Goal: Book appointment/travel/reservation

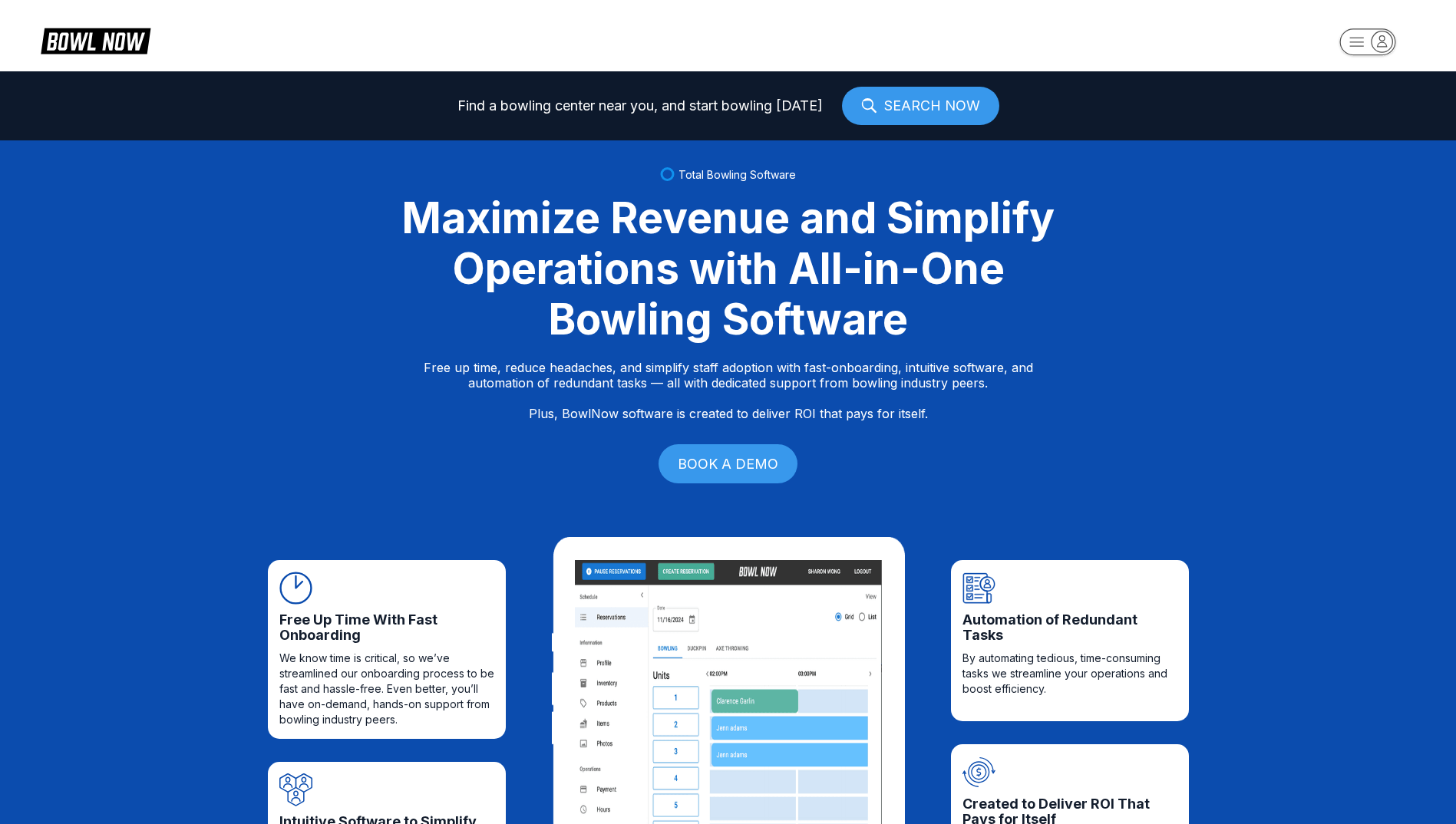
click at [1372, 53] on rect "button" at bounding box center [1368, 41] width 56 height 27
click at [1368, 114] on div "Center Sign In" at bounding box center [1368, 120] width 107 height 27
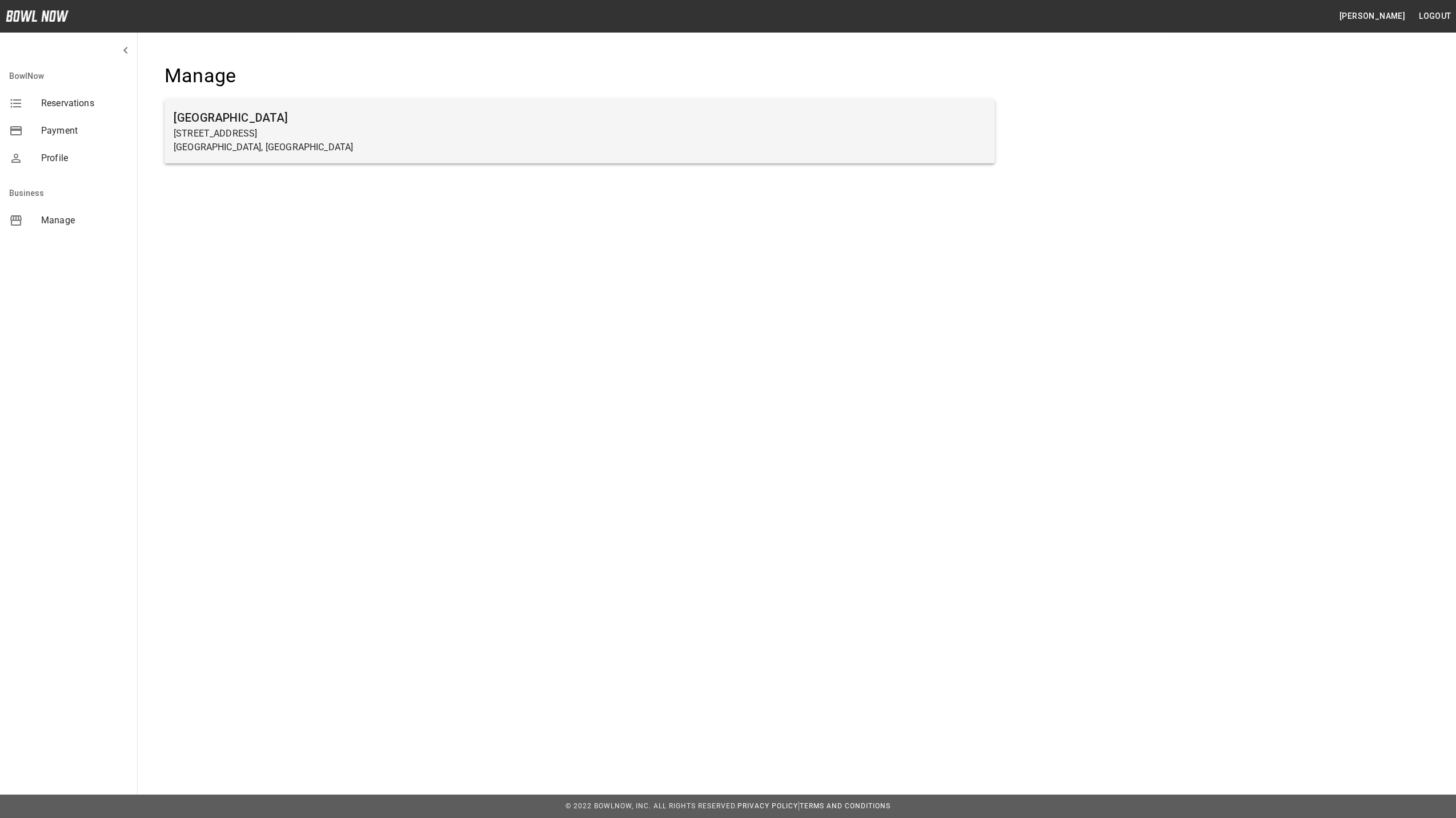
click at [280, 117] on h6 "[GEOGRAPHIC_DATA]" at bounding box center [580, 118] width 813 height 18
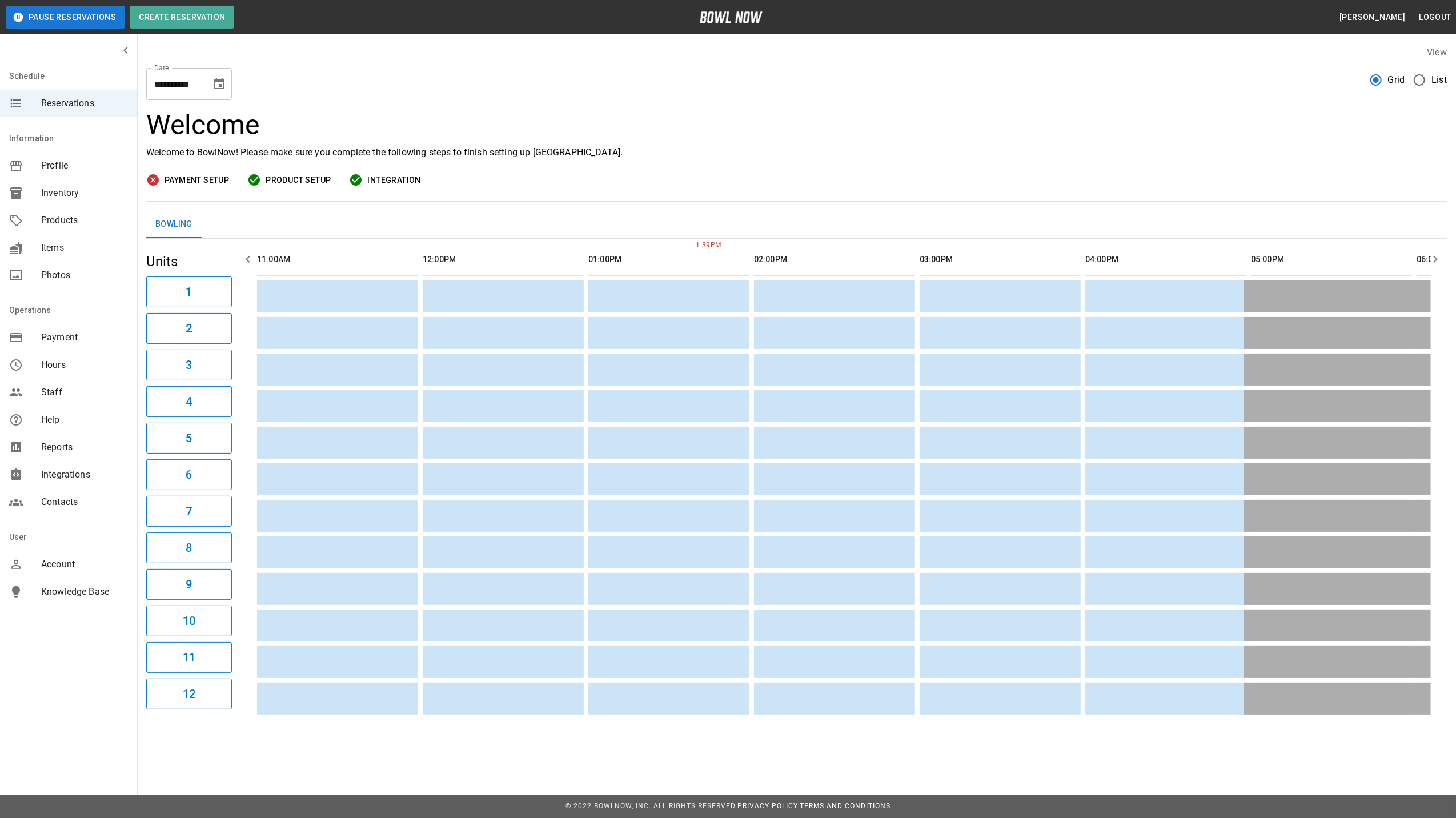
scroll to position [0, 331]
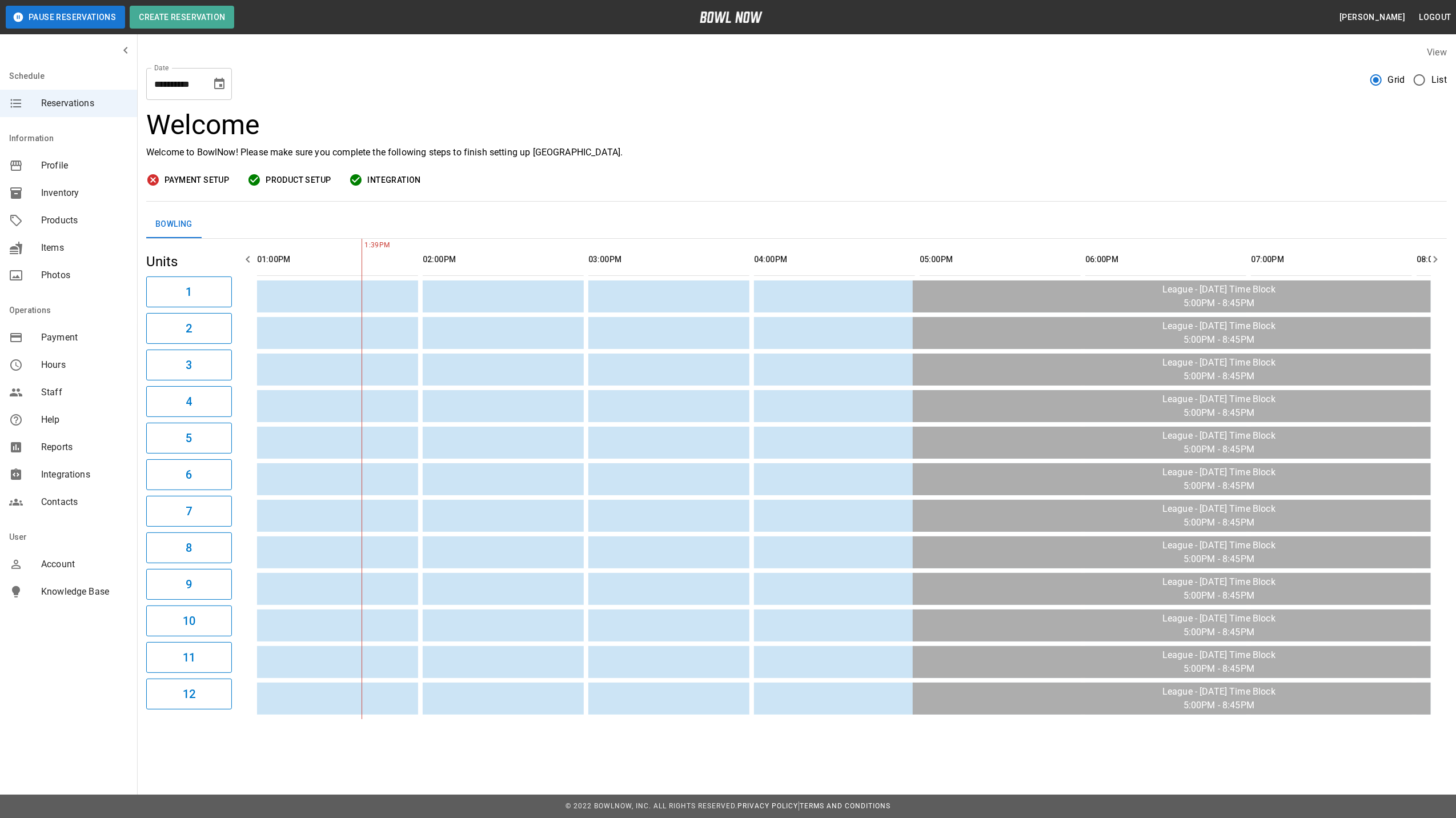
click at [209, 77] on button "Choose date, selected date is Sep 22, 2025" at bounding box center [220, 84] width 23 height 23
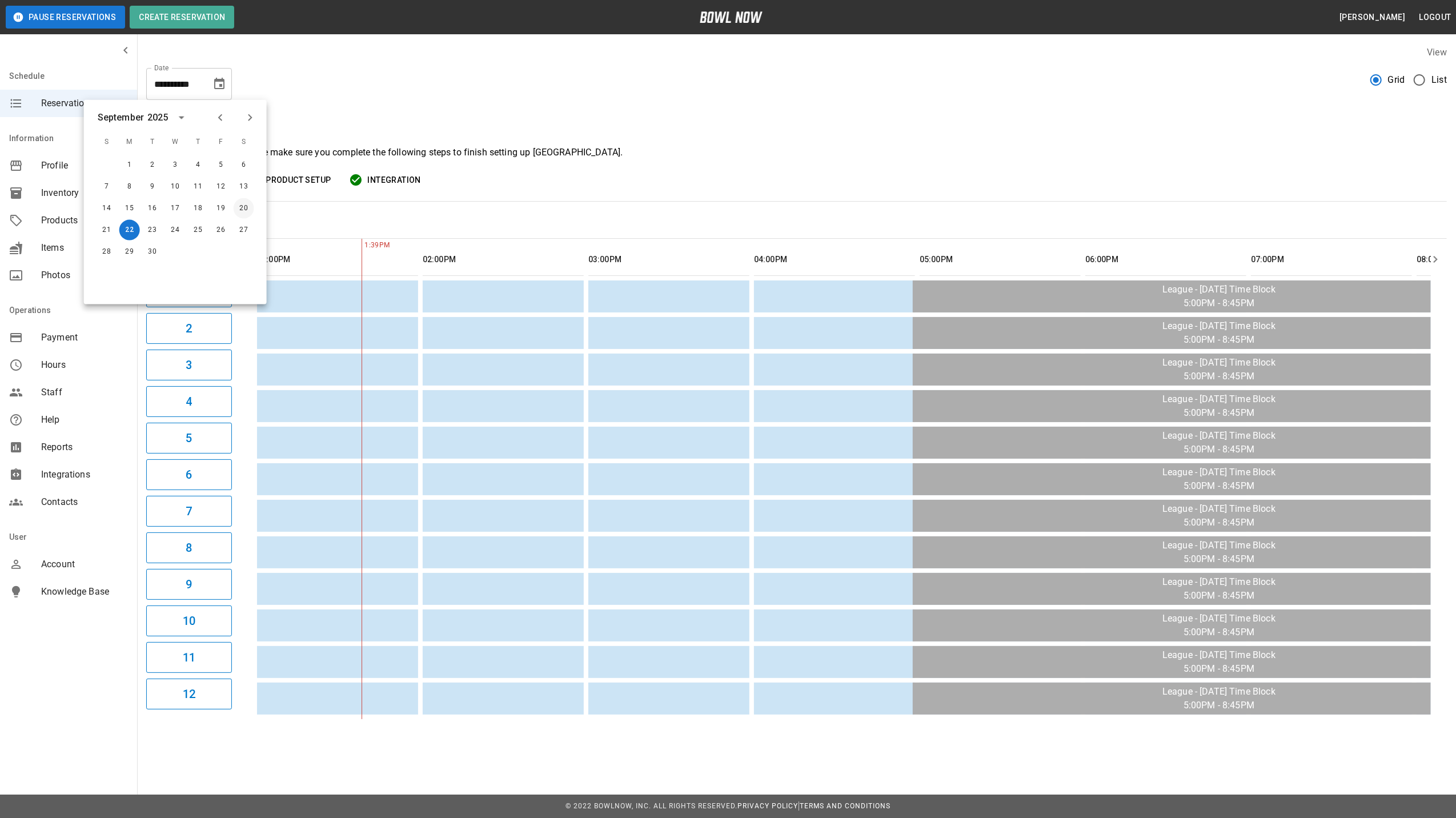
click at [247, 211] on button "20" at bounding box center [244, 208] width 21 height 21
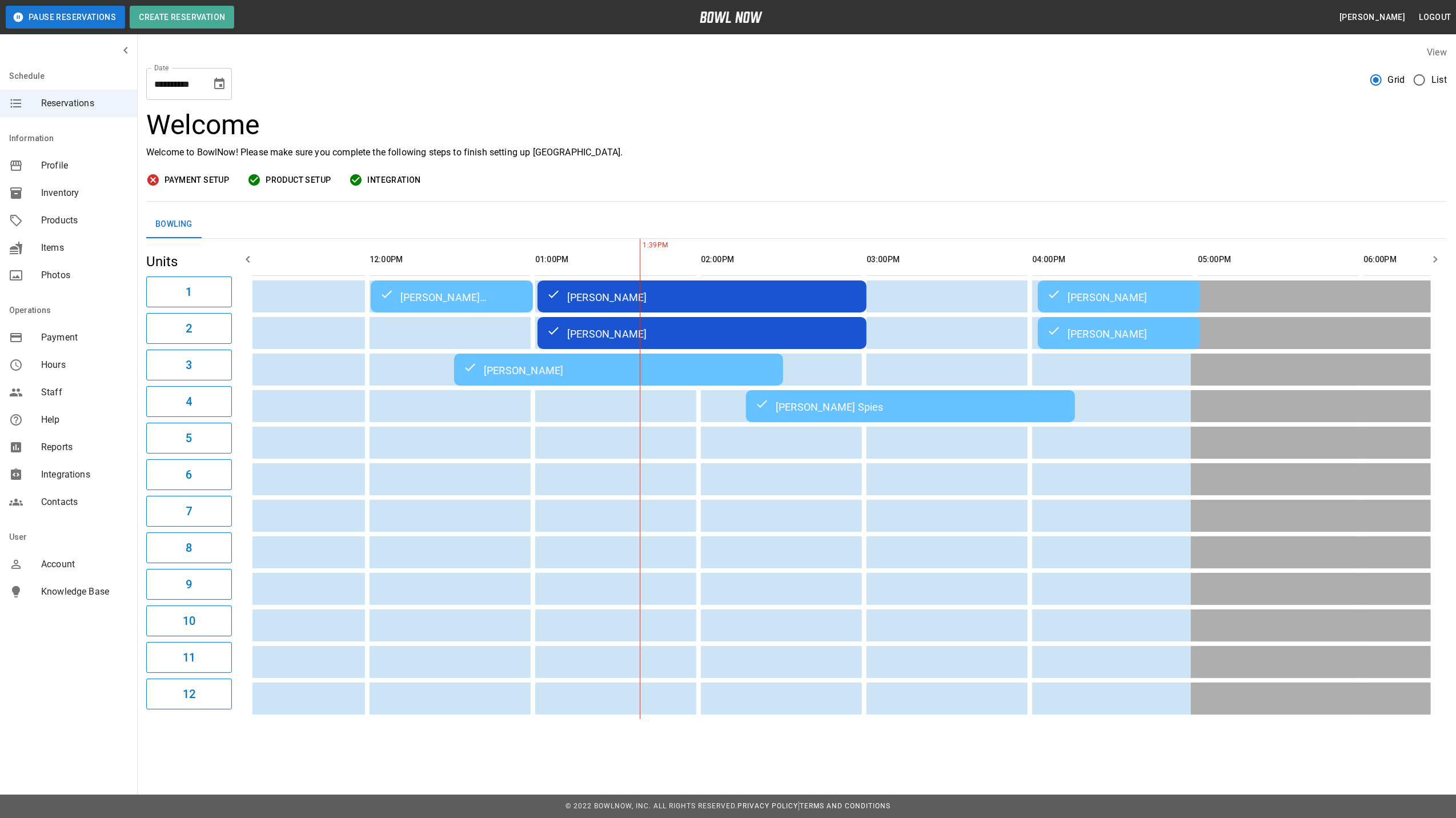
scroll to position [0, 0]
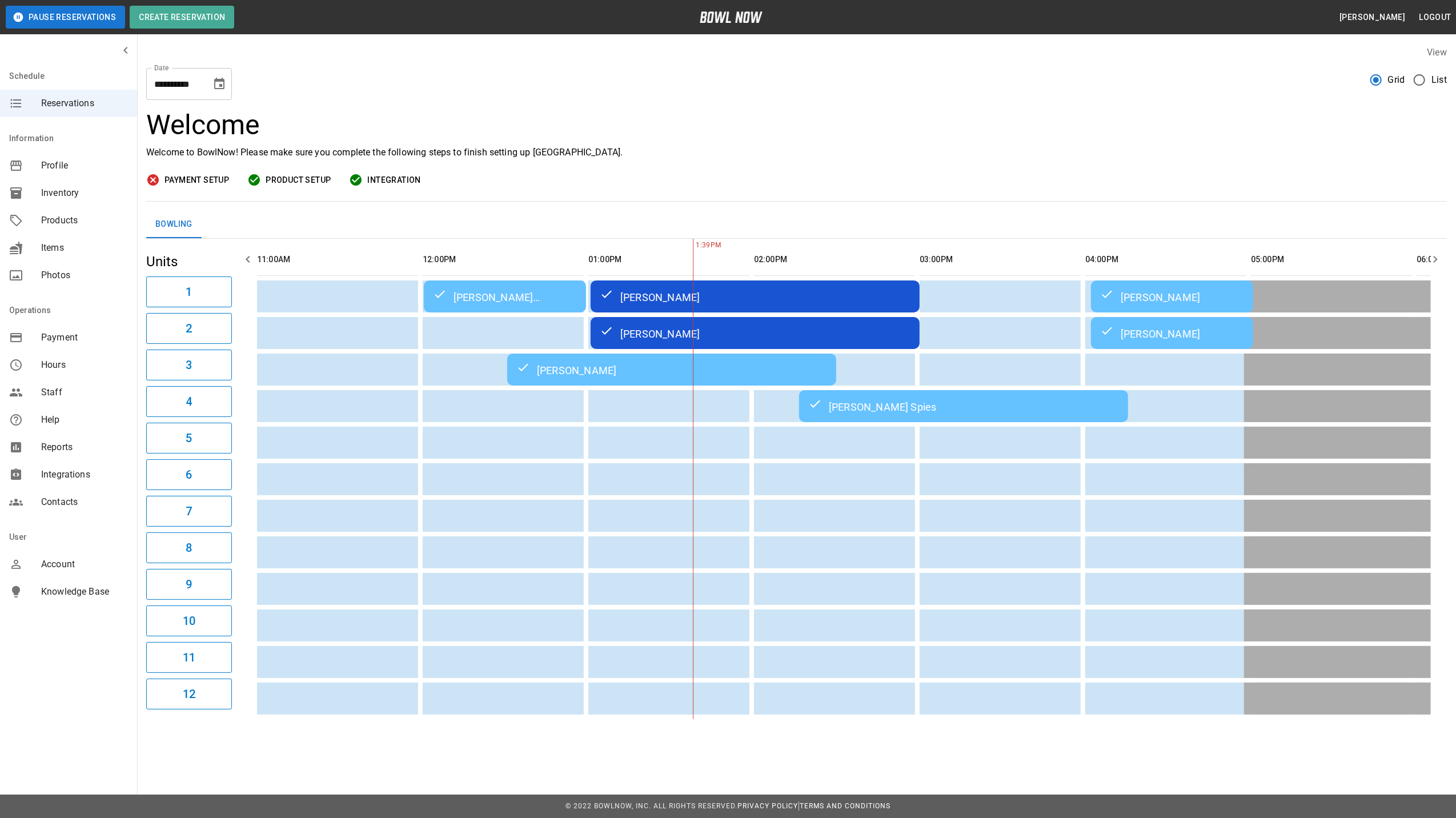
click at [227, 94] on div "**********" at bounding box center [189, 84] width 86 height 32
click at [217, 86] on icon "Choose date, selected date is Sep 20, 2025" at bounding box center [219, 84] width 14 height 14
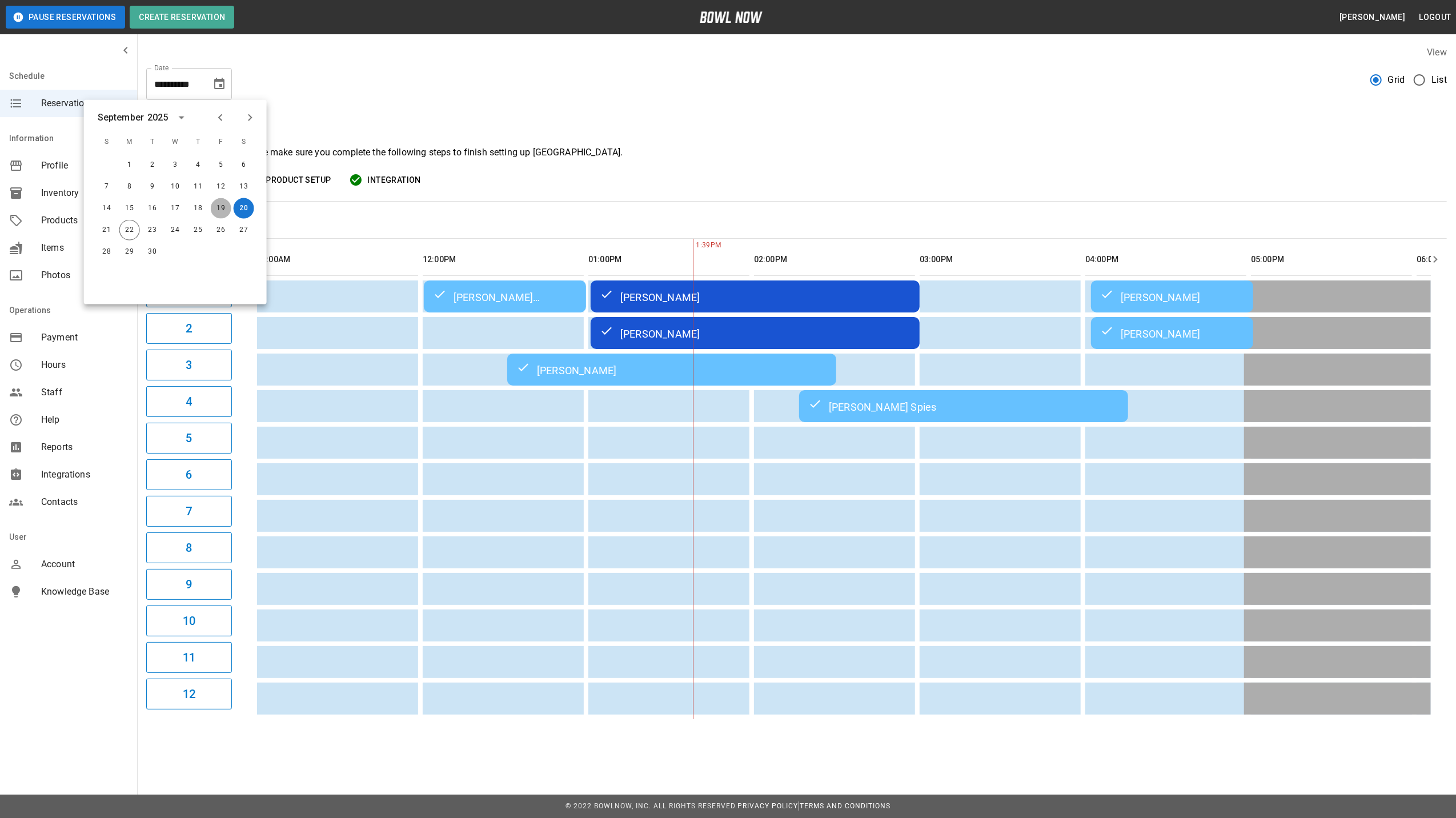
click at [220, 206] on button "19" at bounding box center [221, 208] width 21 height 21
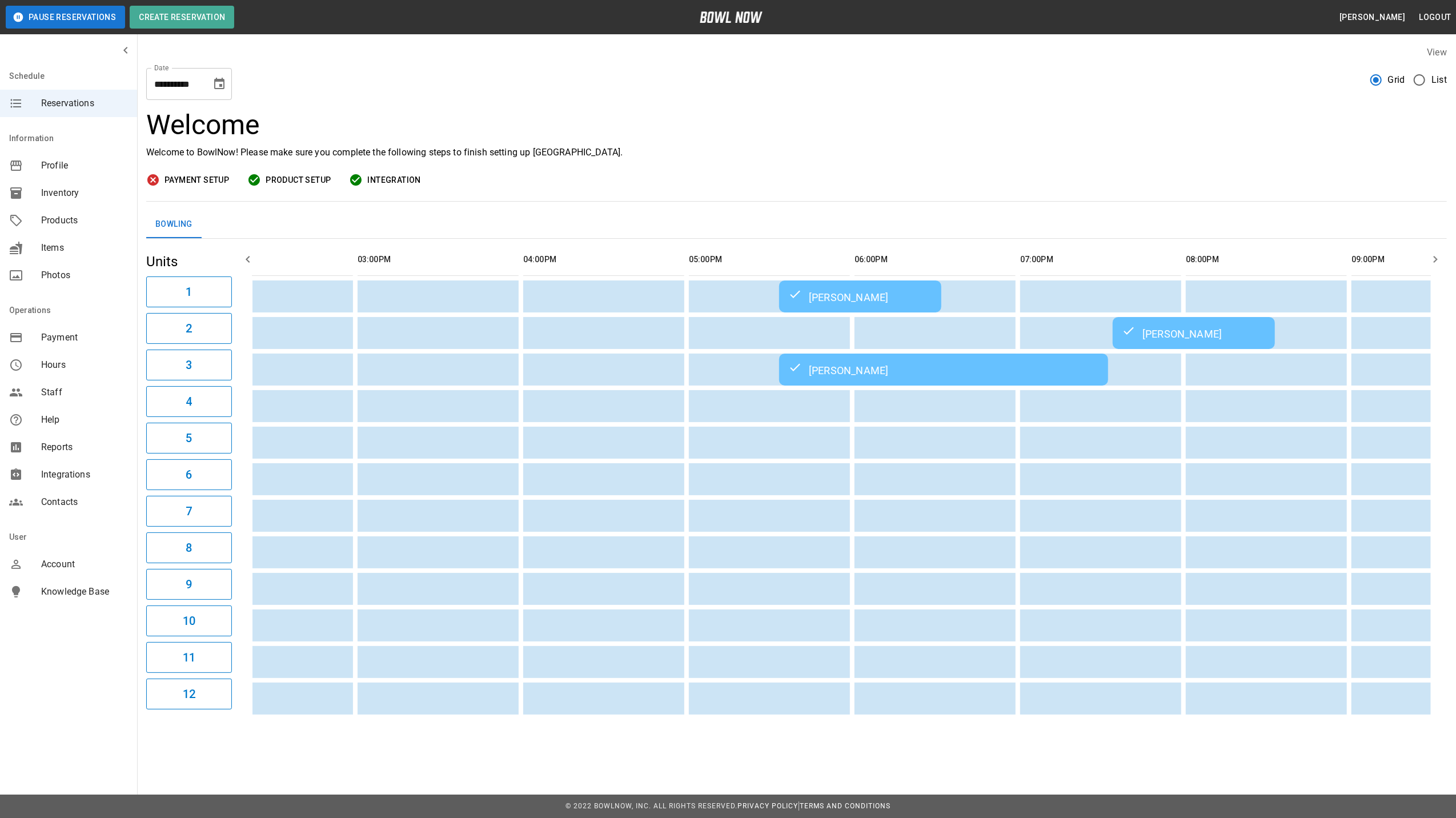
scroll to position [0, 908]
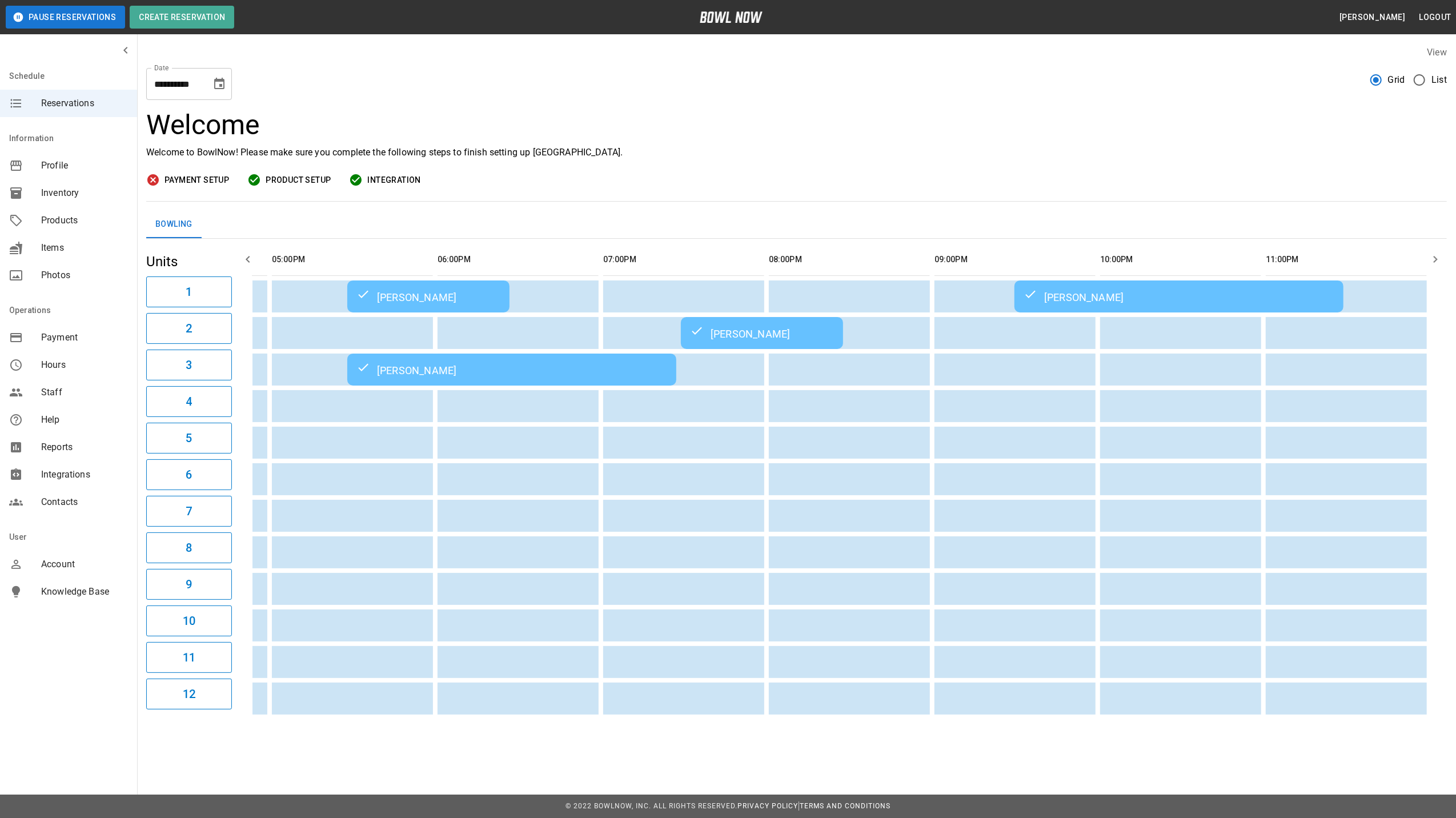
click at [216, 92] on button "Choose date, selected date is Sep 19, 2025" at bounding box center [220, 84] width 23 height 23
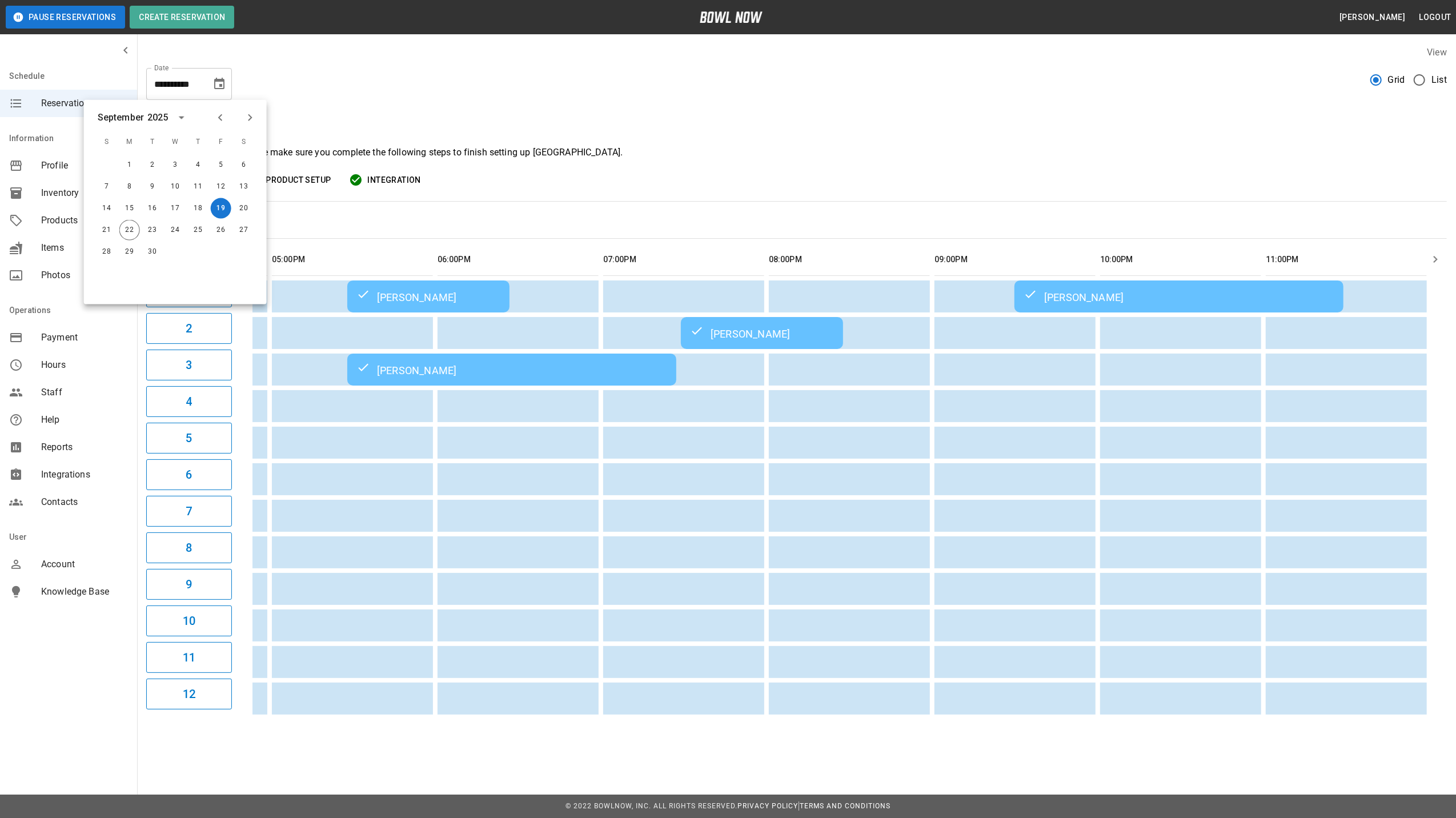
click at [244, 123] on icon "Next month" at bounding box center [250, 118] width 14 height 14
click at [247, 188] on button "11" at bounding box center [244, 187] width 21 height 21
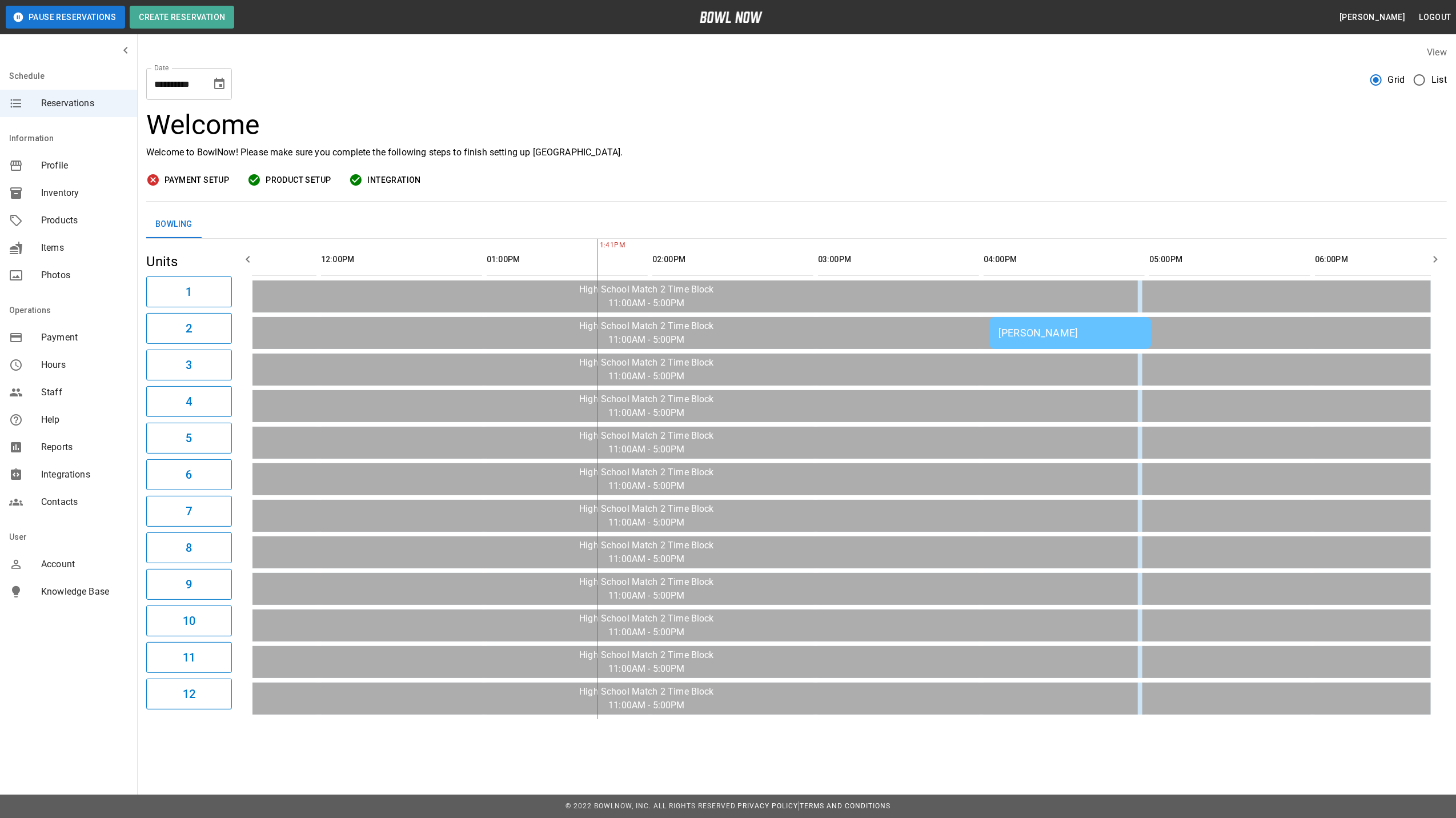
scroll to position [0, 65]
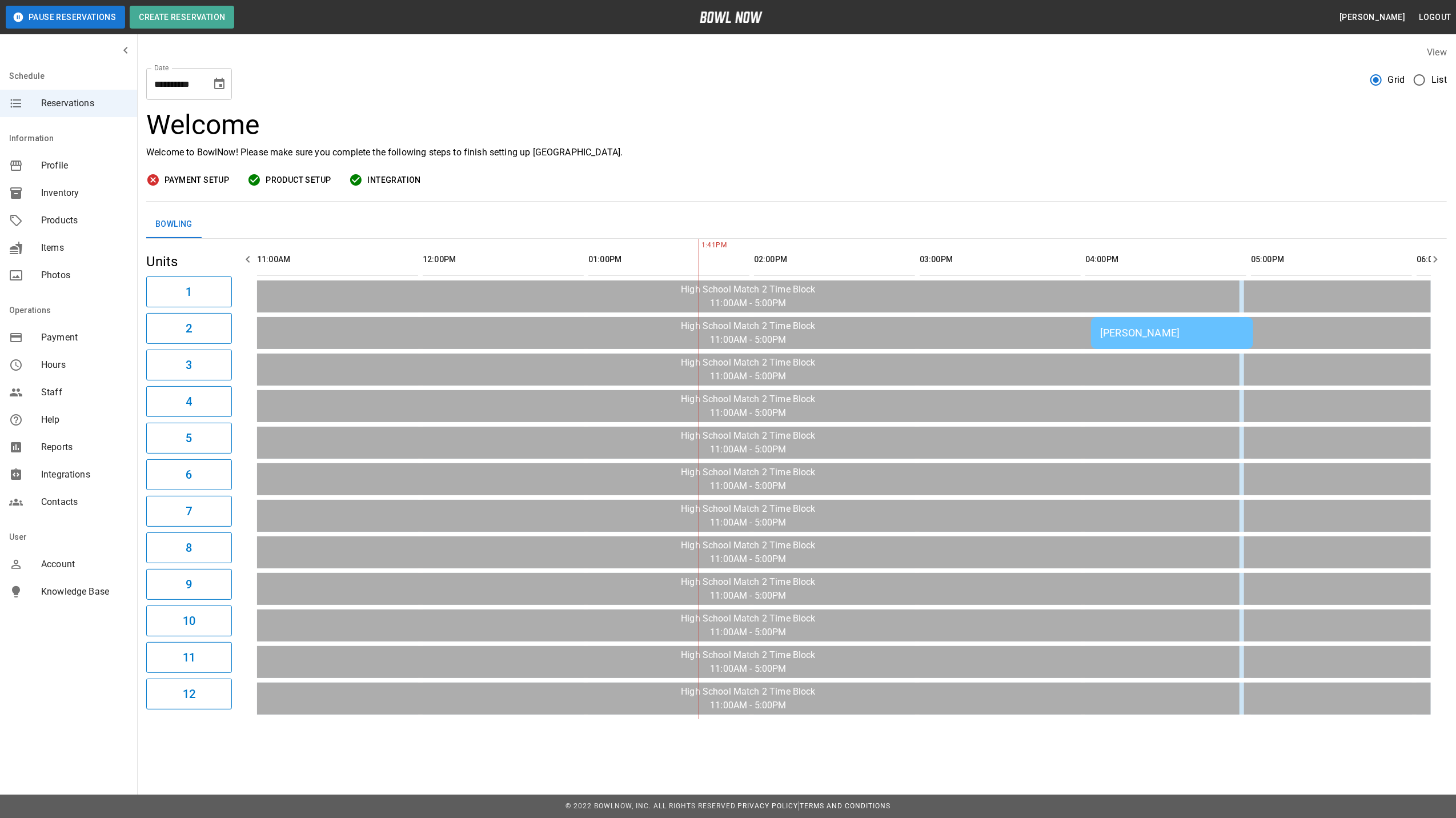
click at [219, 82] on icon "Choose date, selected date is Oct 11, 2025" at bounding box center [219, 84] width 14 height 14
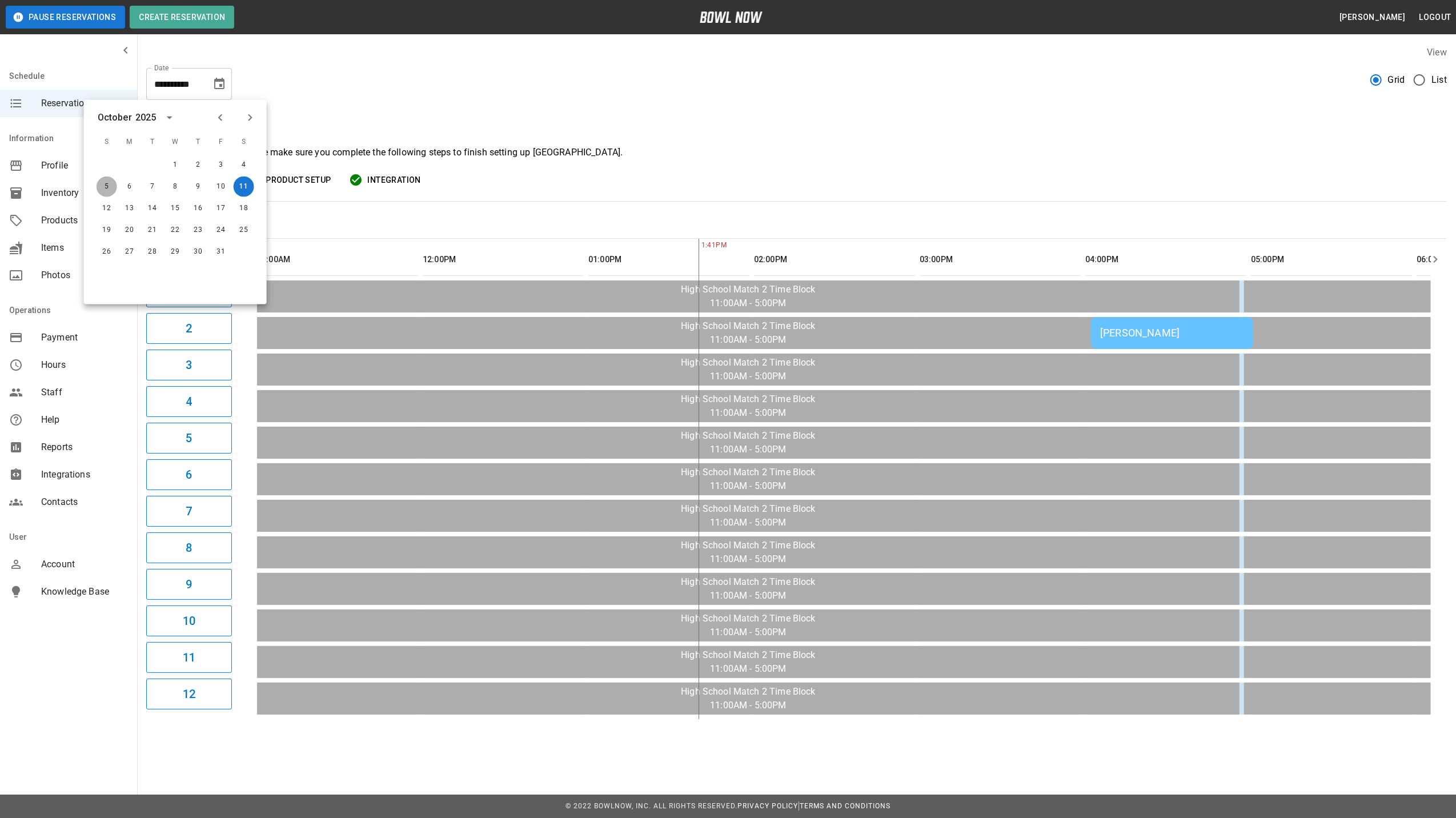
click at [103, 190] on button "5" at bounding box center [107, 187] width 21 height 21
type input "**********"
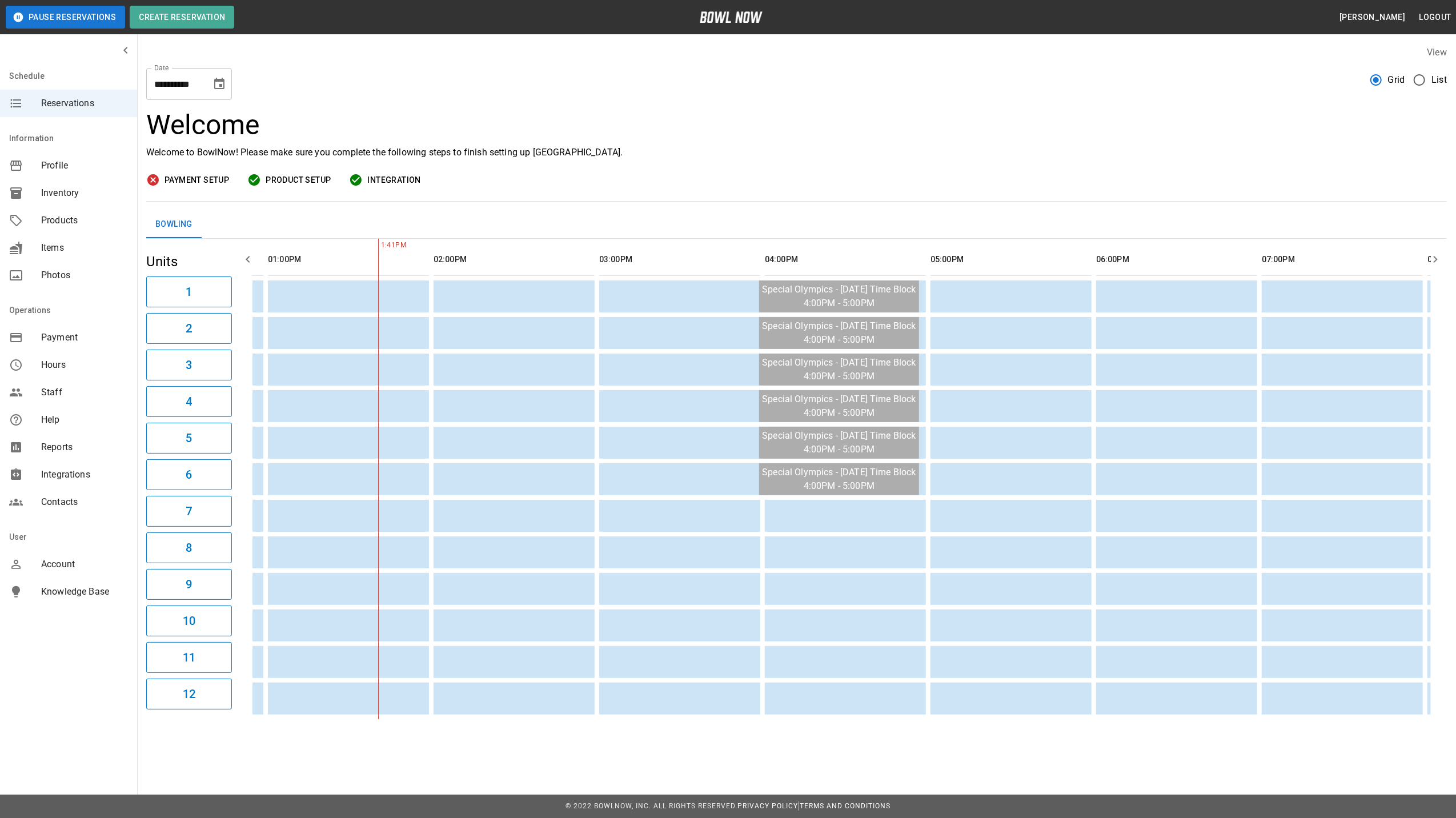
scroll to position [0, 467]
